Goal: Information Seeking & Learning: Learn about a topic

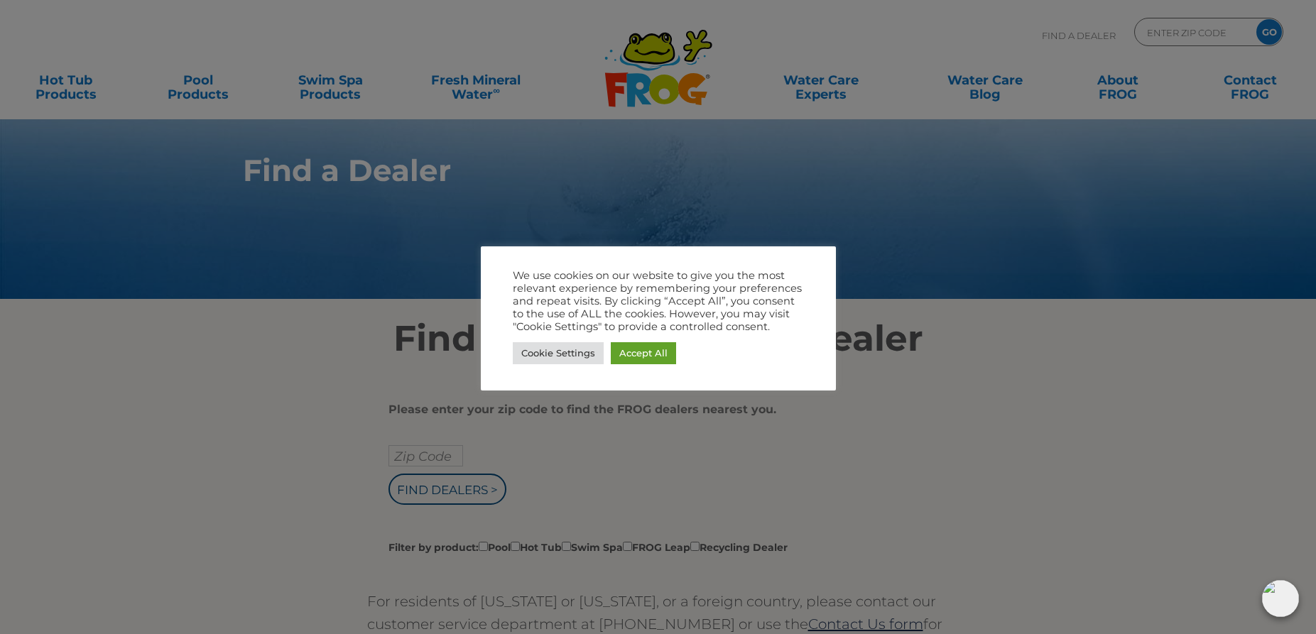
click at [1025, 286] on div at bounding box center [658, 317] width 1316 height 634
click at [653, 355] on link "Accept All" at bounding box center [643, 353] width 65 height 22
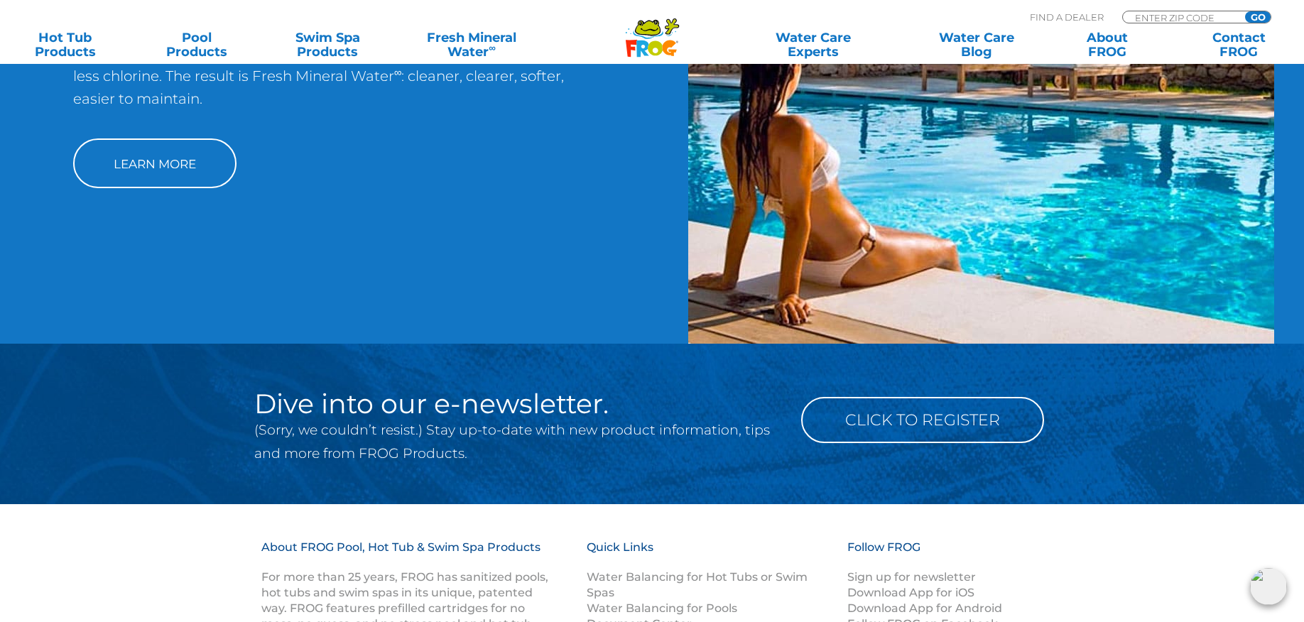
scroll to position [1198, 0]
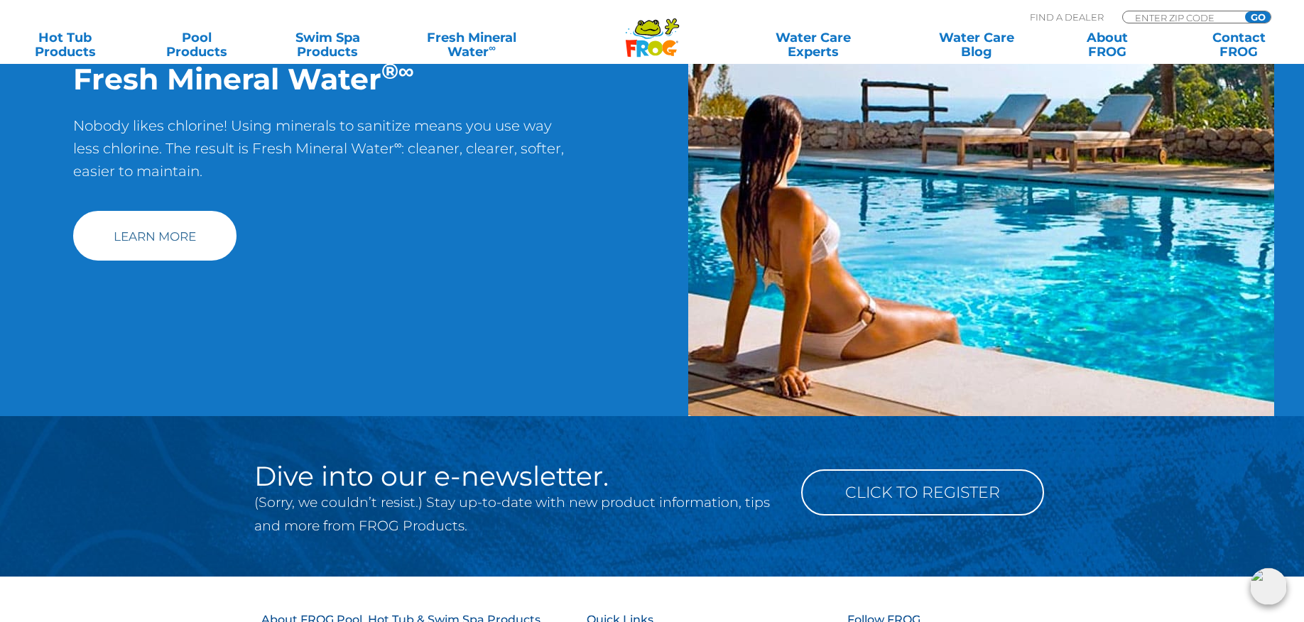
click at [151, 222] on link "Learn More" at bounding box center [154, 236] width 163 height 50
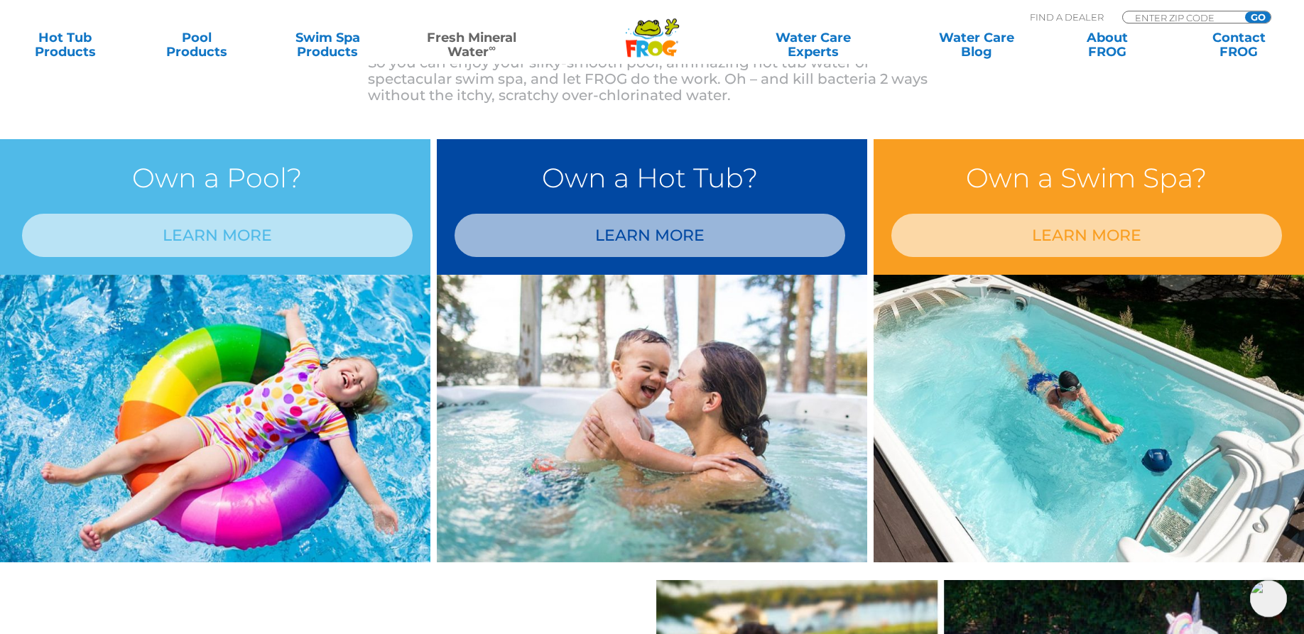
scroll to position [1159, 0]
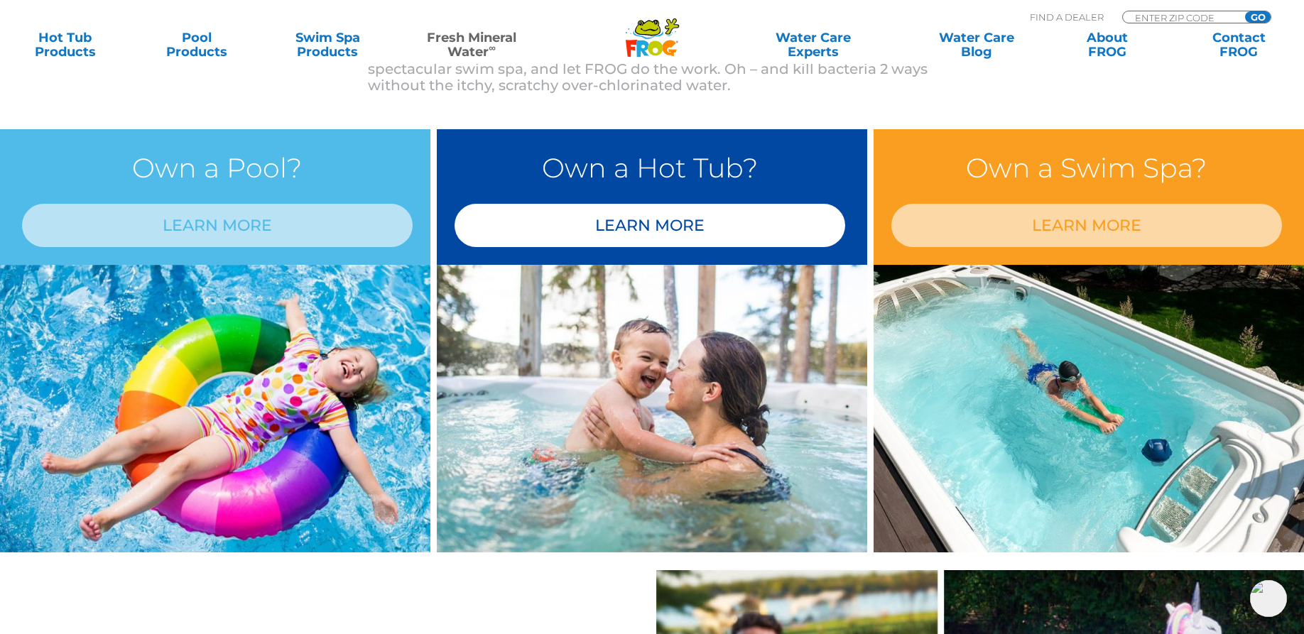
click at [668, 226] on link "LEARN MORE" at bounding box center [650, 225] width 391 height 43
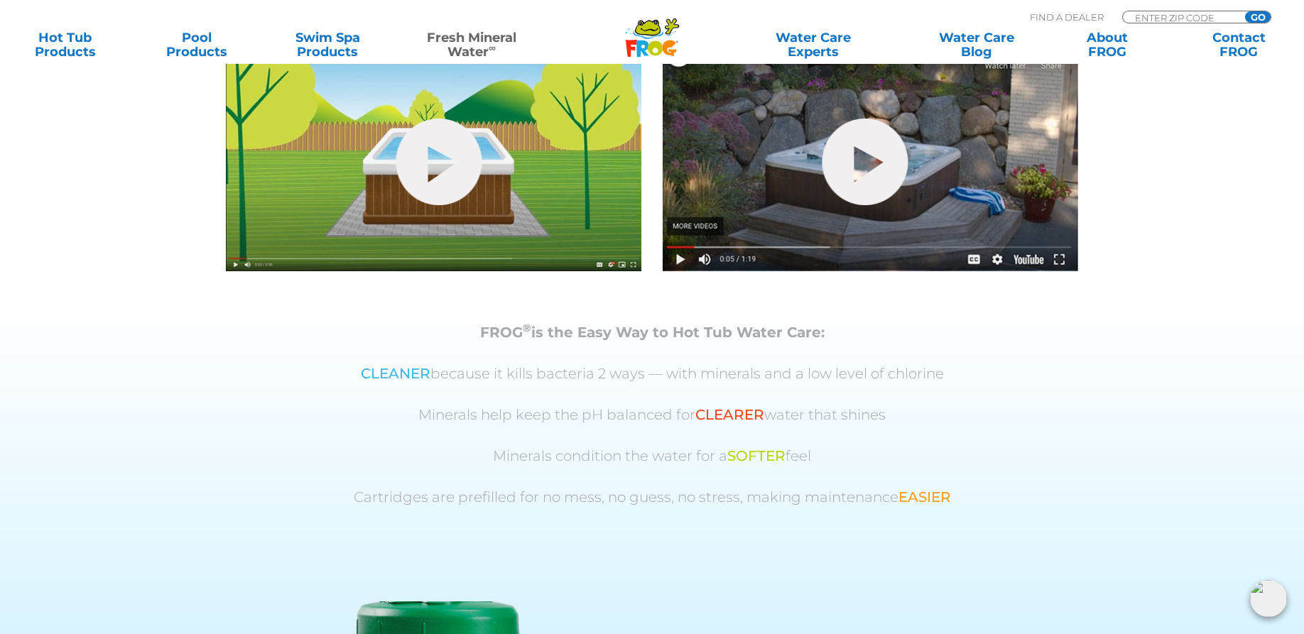
scroll to position [580, 0]
